Goal: Information Seeking & Learning: Learn about a topic

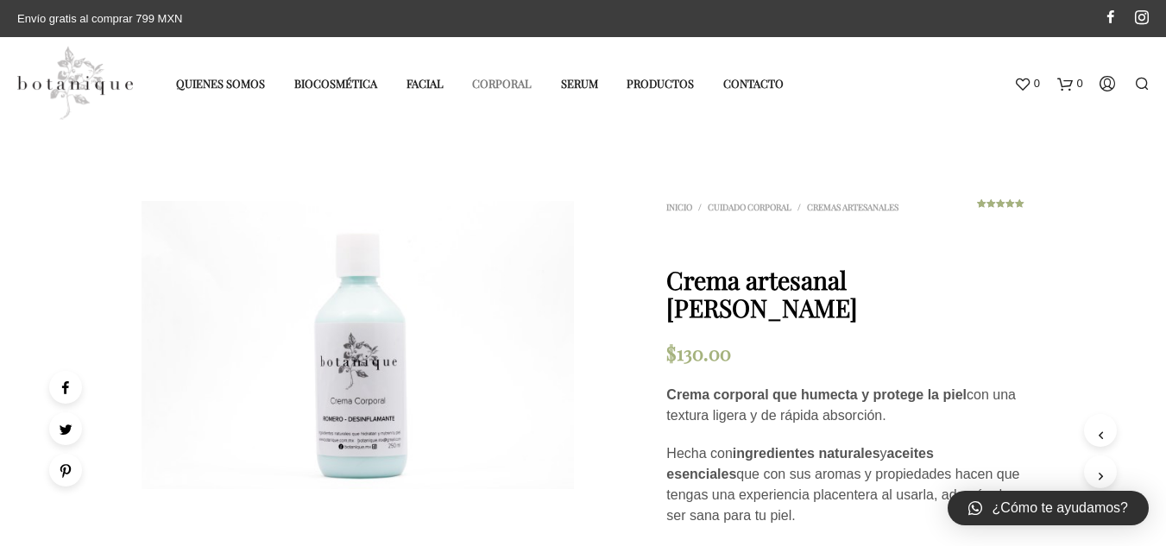
click at [488, 79] on link "Corporal" at bounding box center [501, 83] width 85 height 28
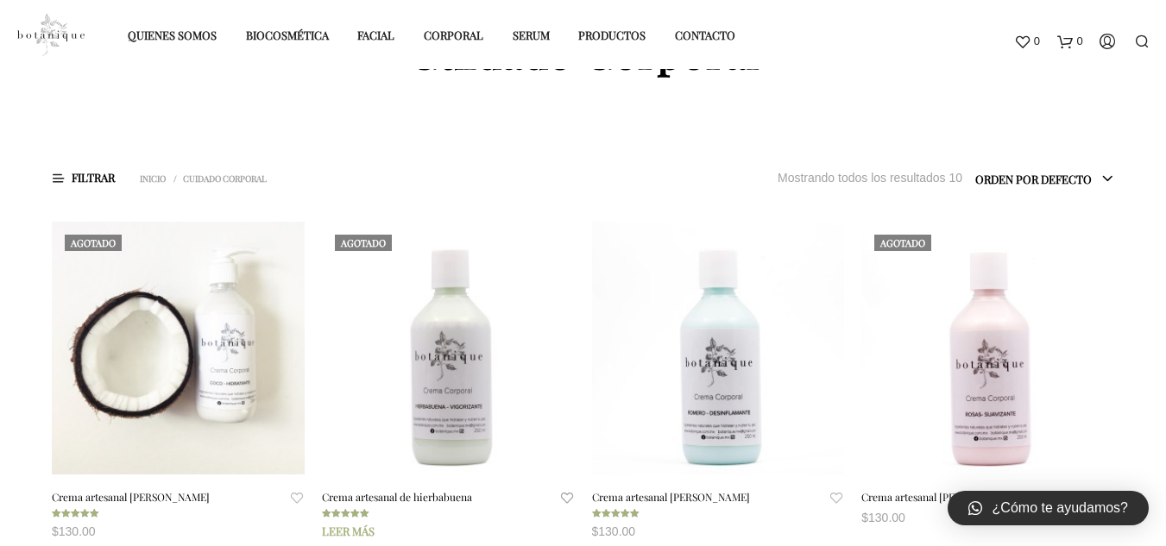
scroll to position [259, 0]
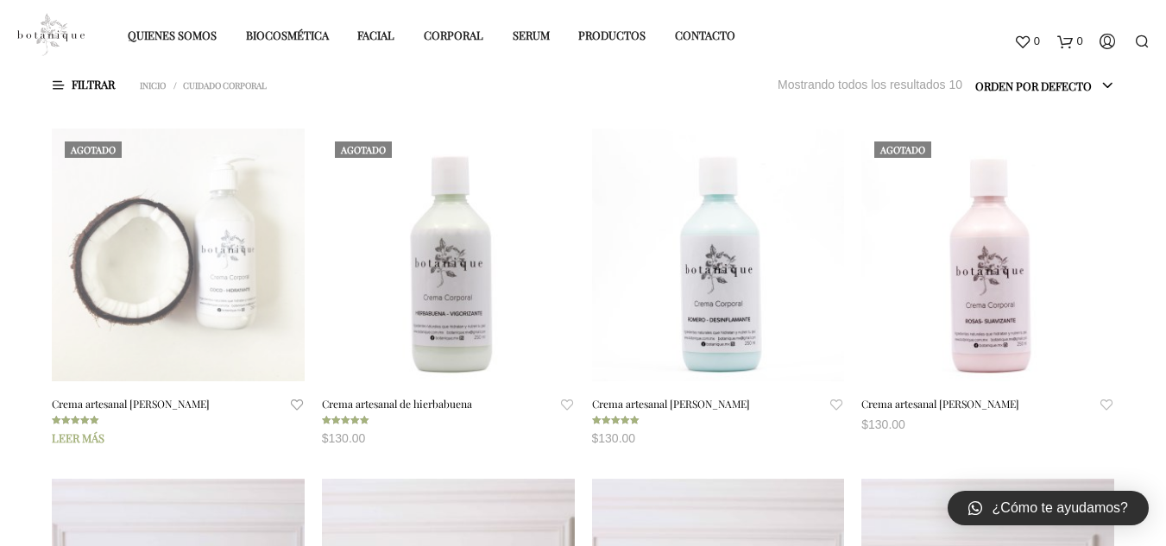
click at [251, 237] on span at bounding box center [178, 255] width 253 height 253
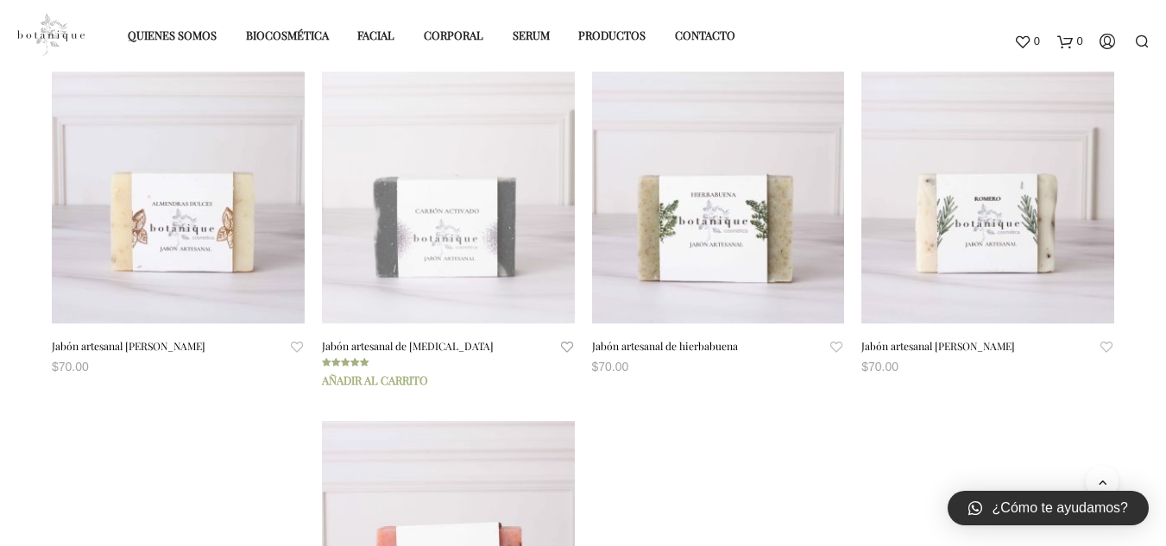
scroll to position [632, 0]
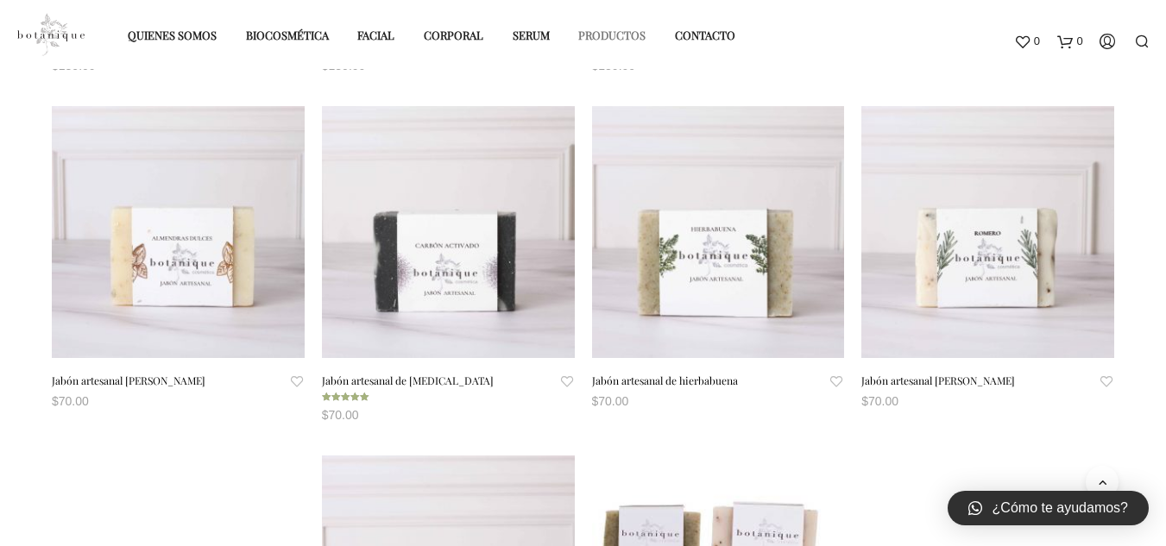
click at [644, 35] on link "Productos" at bounding box center [611, 35] width 93 height 28
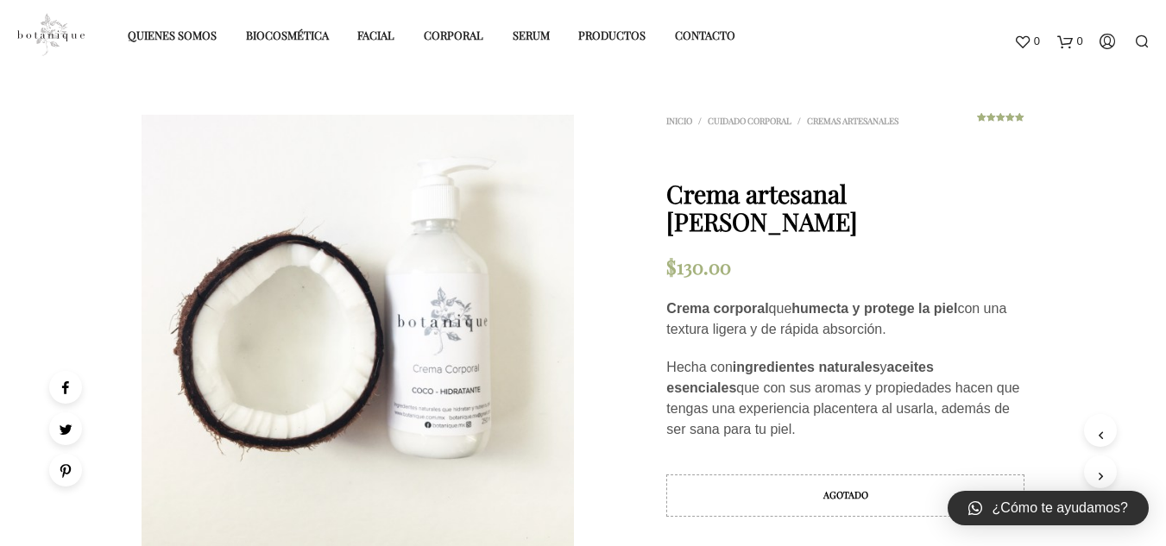
scroll to position [173, 0]
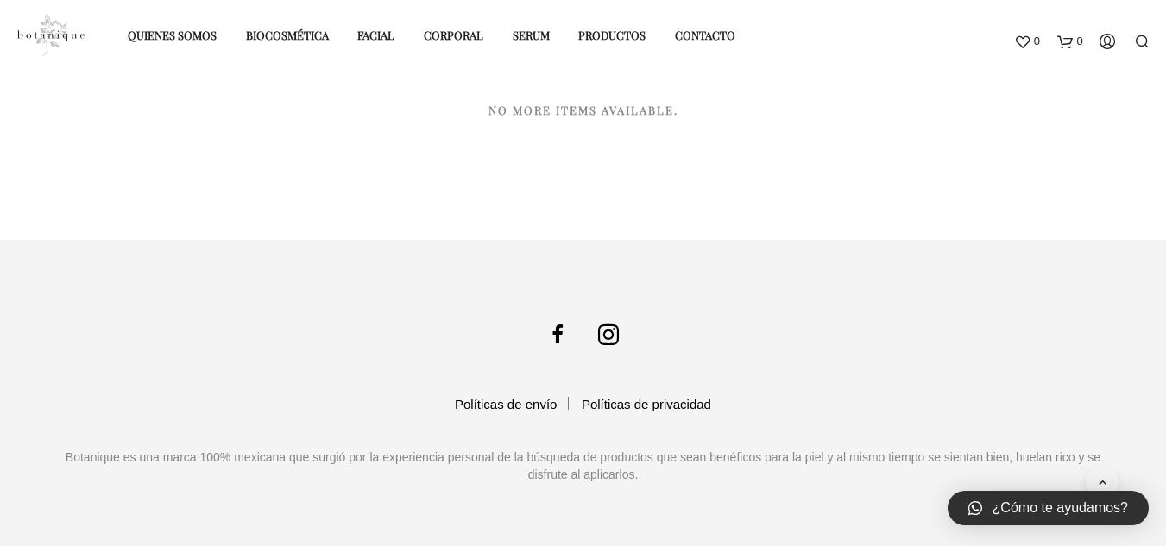
scroll to position [2775, 0]
click at [578, 110] on link "No more items available." at bounding box center [583, 107] width 1063 height 17
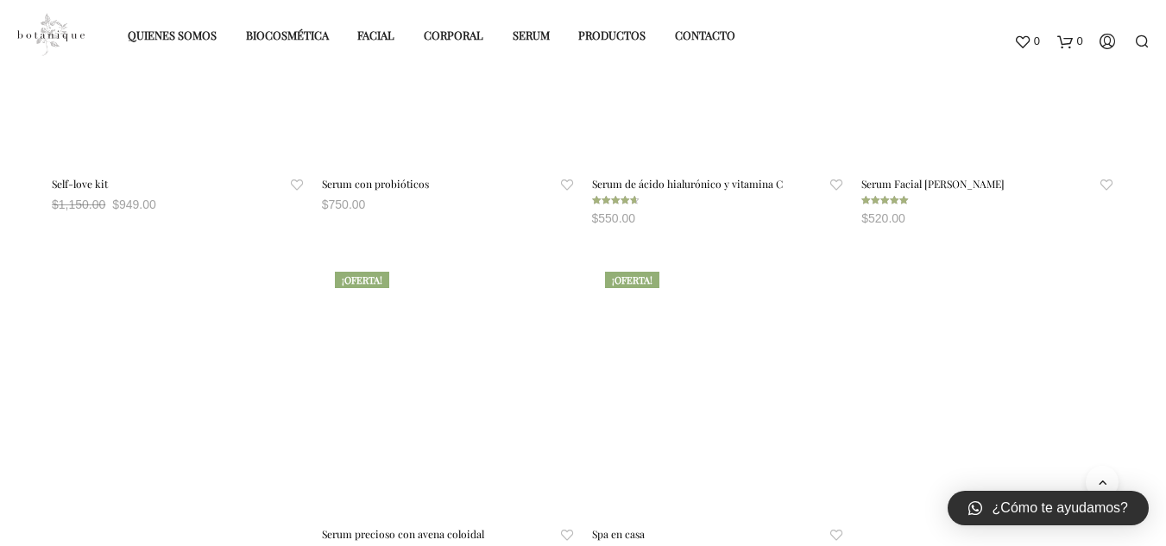
scroll to position [1998, 0]
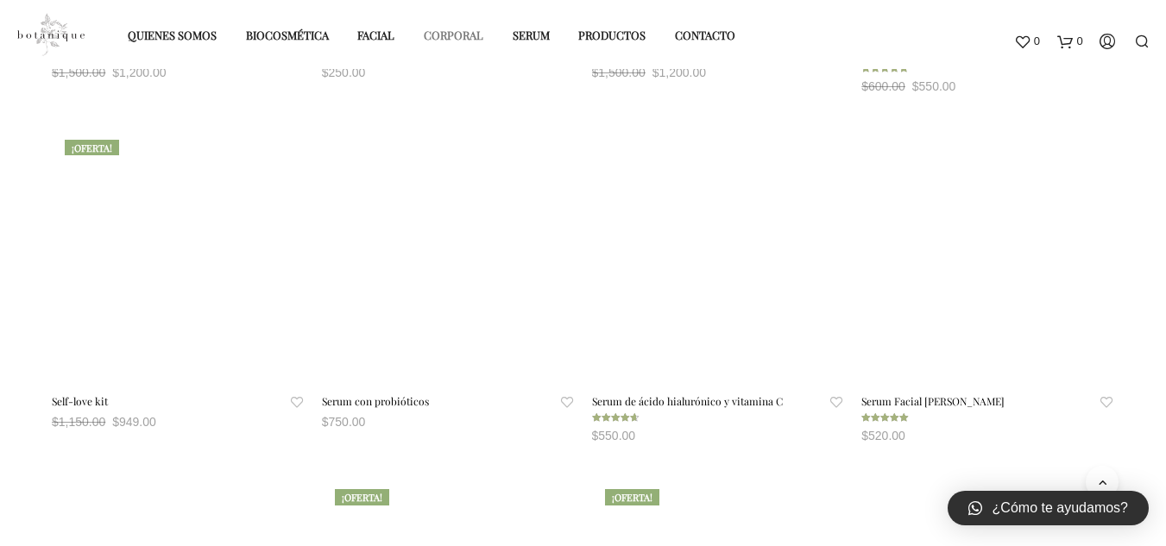
click at [468, 35] on link "Corporal" at bounding box center [453, 35] width 85 height 28
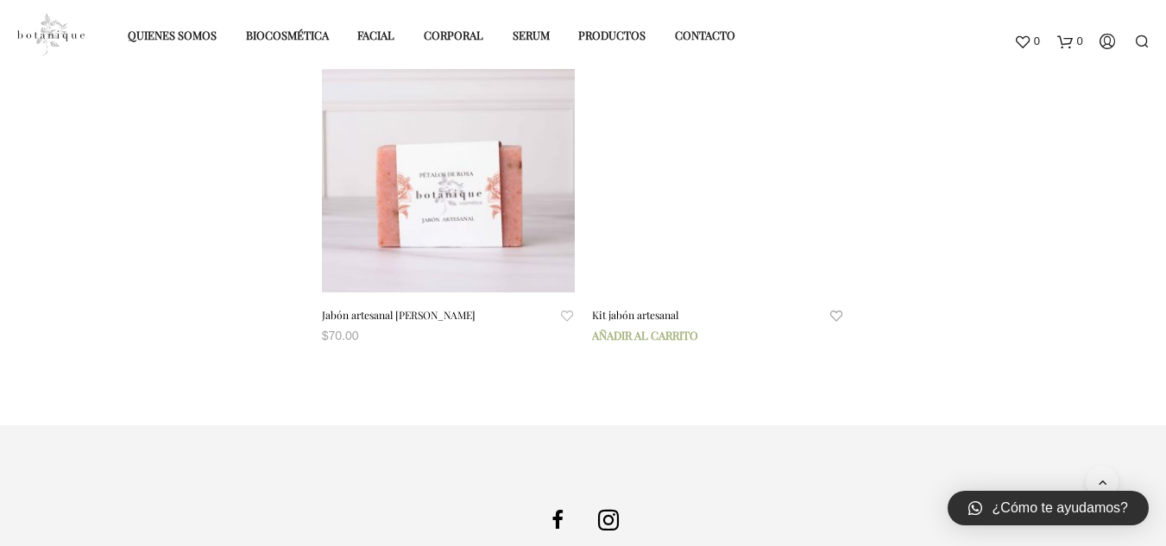
scroll to position [1236, 0]
